Goal: Transaction & Acquisition: Purchase product/service

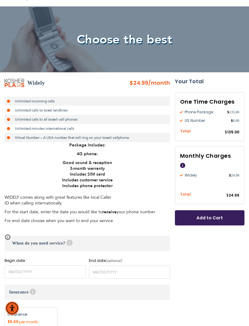
scroll to position [39, 0]
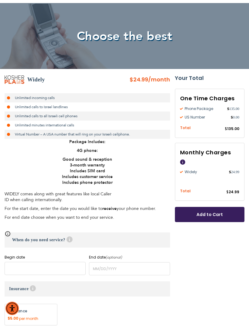
click at [55, 267] on input "name" at bounding box center [45, 268] width 81 height 13
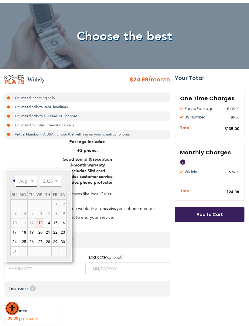
click at [31, 181] on select "Aug Sep Oct Nov Dec" at bounding box center [26, 181] width 21 height 11
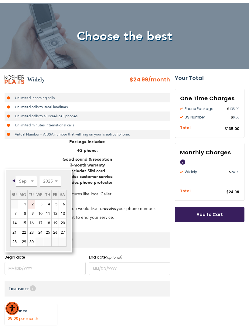
click at [31, 204] on link "2" at bounding box center [31, 204] width 7 height 9
type input "[DATE]"
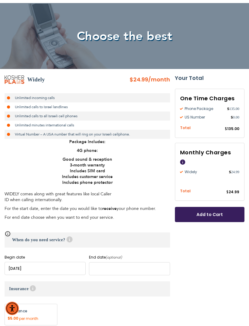
click at [133, 267] on input "name" at bounding box center [129, 268] width 81 height 13
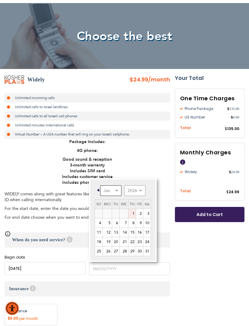
click at [118, 191] on select "Jan Feb Mar Apr May Jun [DATE] Aug Sep Oct Nov Dec" at bounding box center [110, 191] width 21 height 11
click at [141, 214] on link "5" at bounding box center [139, 213] width 7 height 9
type input "[DATE]"
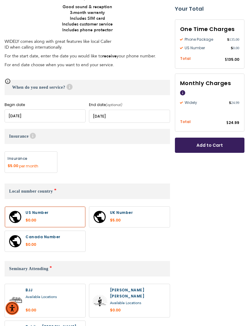
radio input "true"
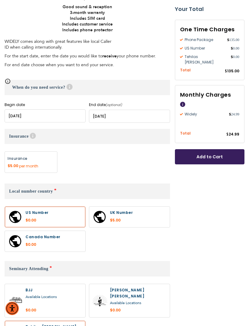
click at [228, 153] on button "Add to Cart" at bounding box center [210, 156] width 70 height 15
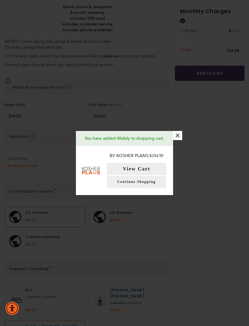
click at [144, 175] on button "View Cart" at bounding box center [136, 169] width 59 height 12
